Goal: Find specific page/section: Find specific page/section

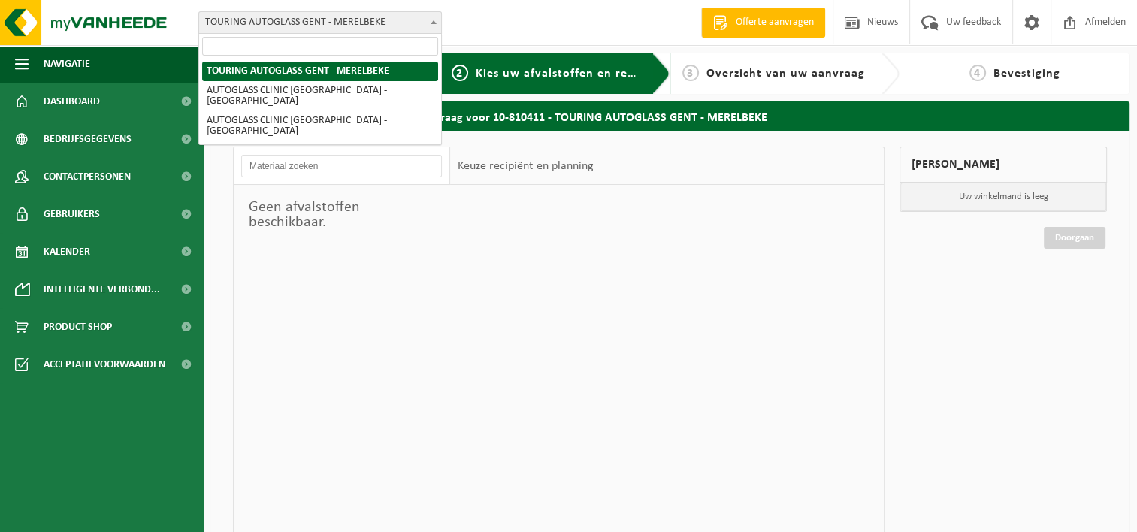
click at [427, 23] on span at bounding box center [433, 22] width 15 height 20
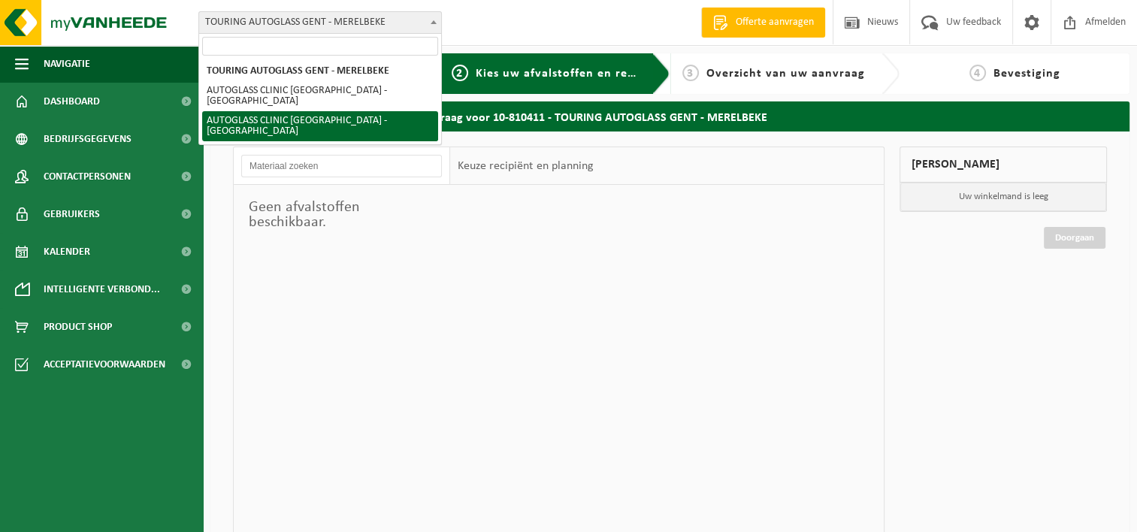
select select "168010"
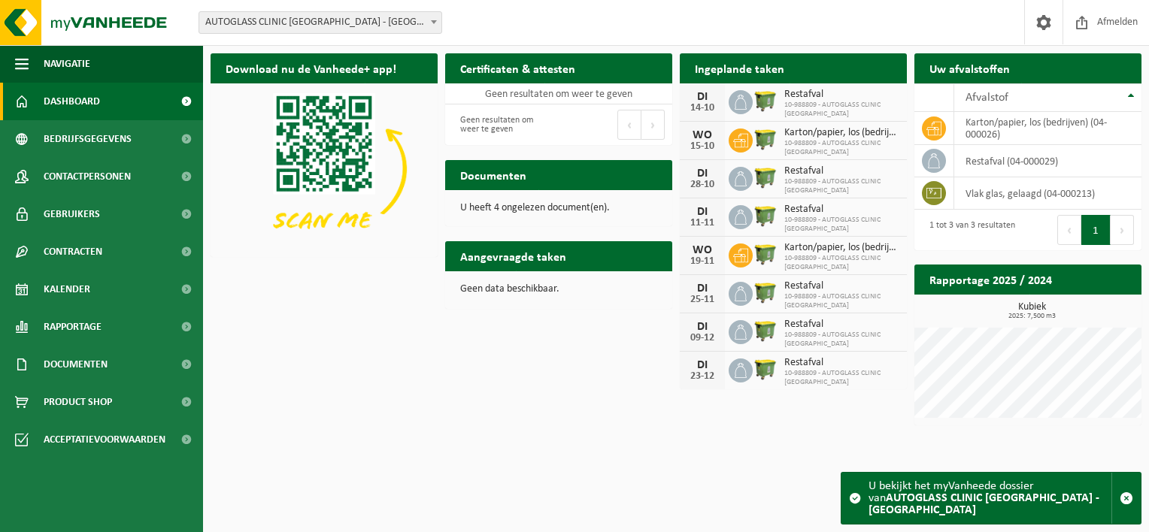
click at [433, 23] on b at bounding box center [434, 22] width 6 height 4
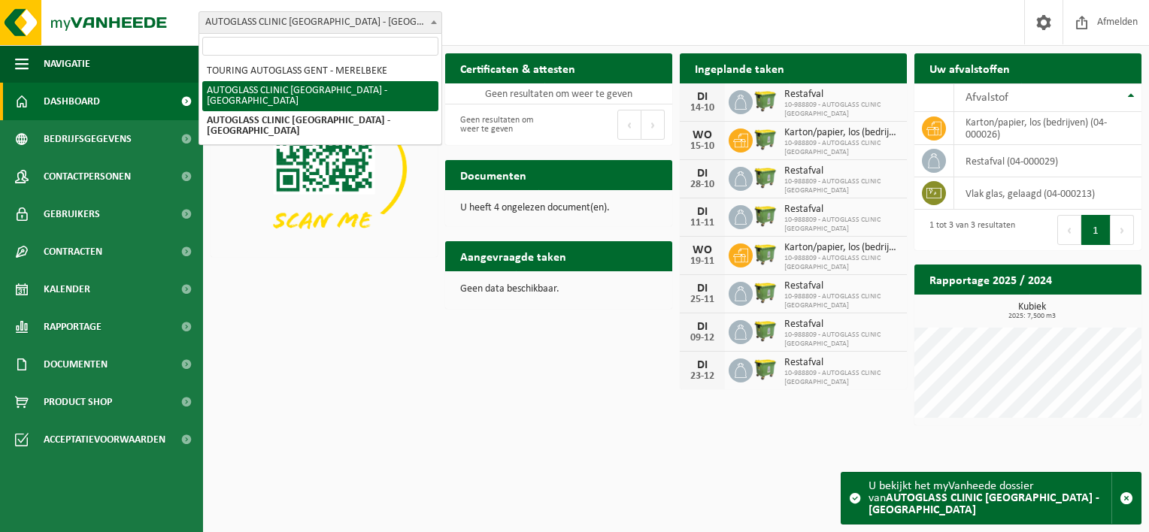
select select "136166"
